Goal: Find specific page/section: Find specific page/section

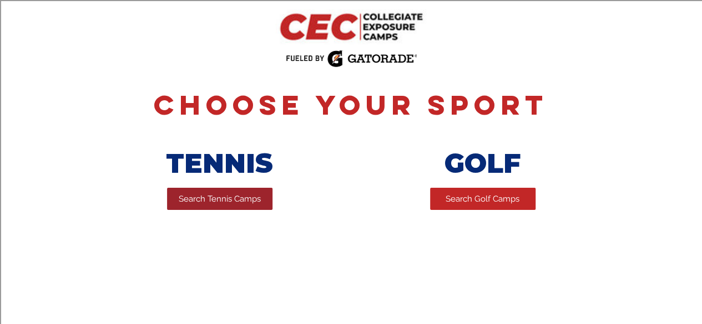
click at [243, 204] on span "Search Tennis Camps" at bounding box center [220, 200] width 82 height 12
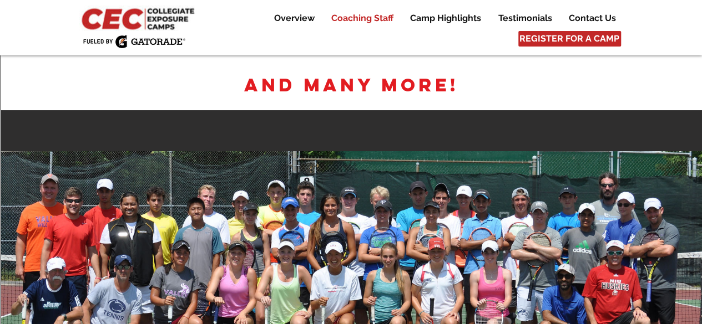
scroll to position [1846, 0]
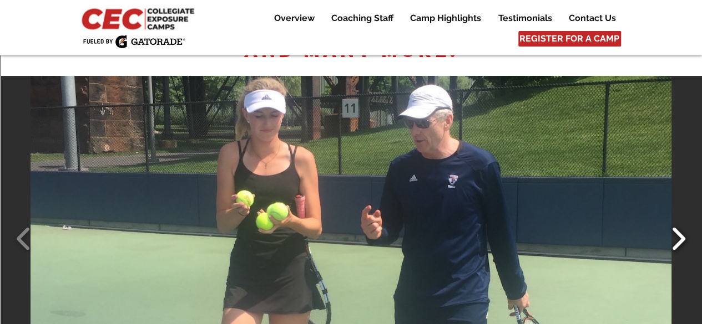
click at [685, 220] on button "Slide show gallery" at bounding box center [678, 239] width 25 height 39
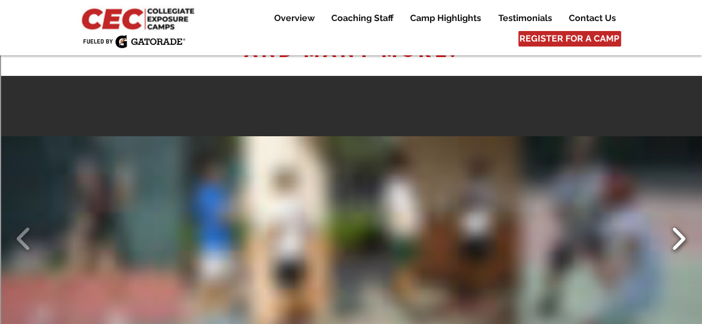
click at [685, 220] on button "Slide show gallery" at bounding box center [678, 239] width 25 height 39
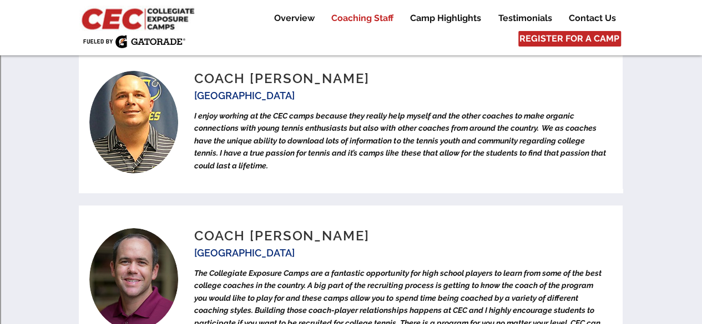
scroll to position [3934, 0]
